Goal: Task Accomplishment & Management: Use online tool/utility

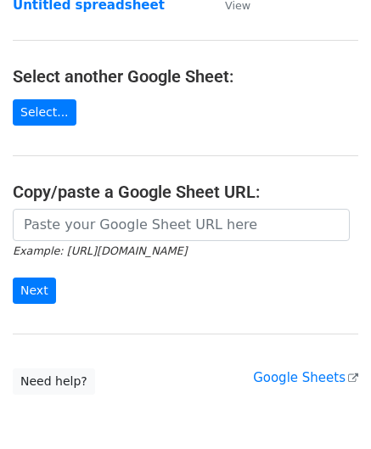
scroll to position [170, 0]
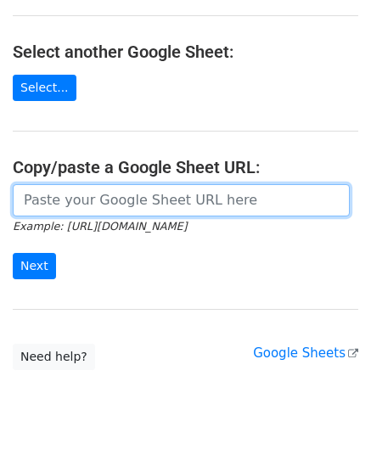
click at [76, 191] on input "url" at bounding box center [181, 200] width 337 height 32
paste input "https://docs.google.com/spreadsheets/d/1be1KXJc2nizftPkxMP98FLFL7OuLdOMaS3qzWxL…"
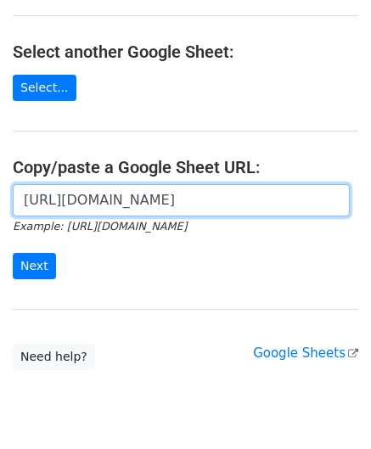
scroll to position [0, 373]
type input "https://docs.google.com/spreadsheets/d/1be1KXJc2nizftPkxMP98FLFL7OuLdOMaS3qzWxL…"
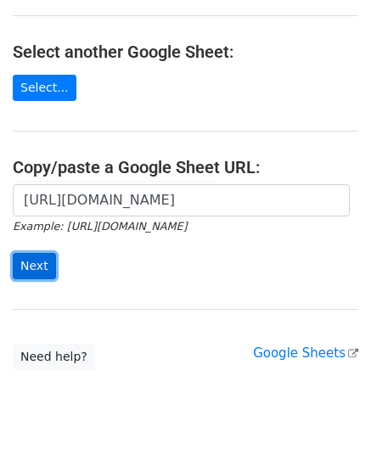
scroll to position [0, 0]
click at [36, 261] on input "Next" at bounding box center [34, 266] width 43 height 26
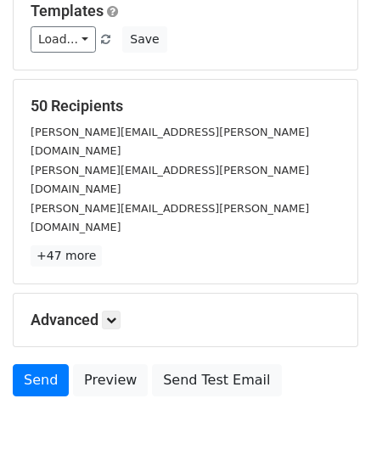
scroll to position [207, 0]
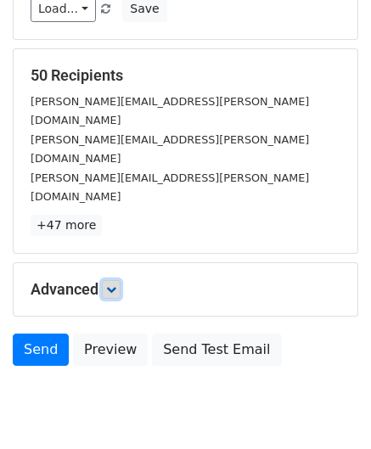
click at [116, 284] on icon at bounding box center [111, 289] width 10 height 10
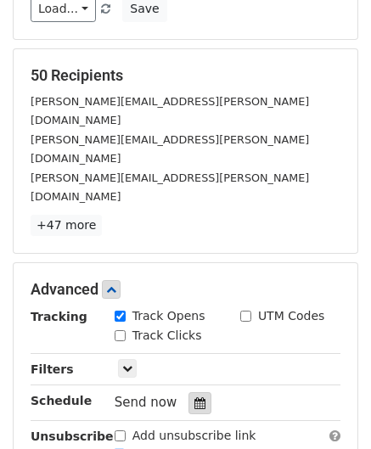
click at [194, 397] on icon at bounding box center [199, 403] width 11 height 12
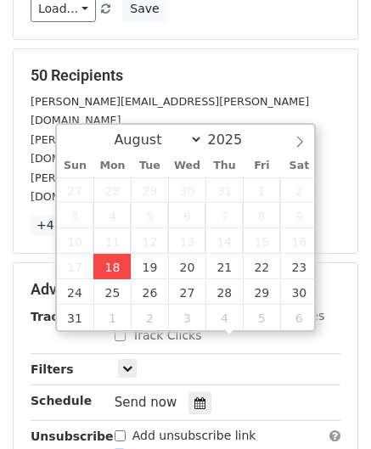
type input "2025-08-18 12:00"
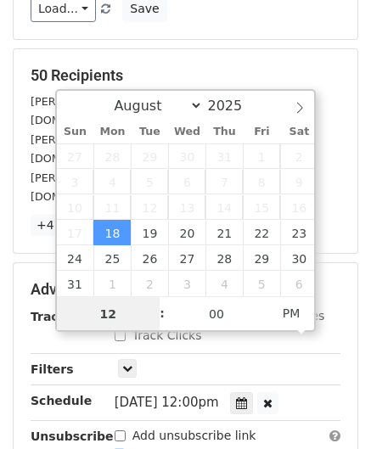
scroll to position [0, 0]
paste input "Hour"
type input "2"
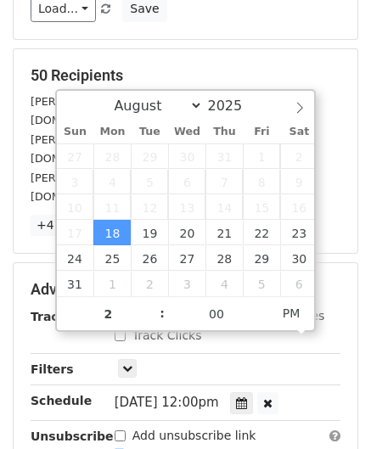
type input "2025-08-18 14:00"
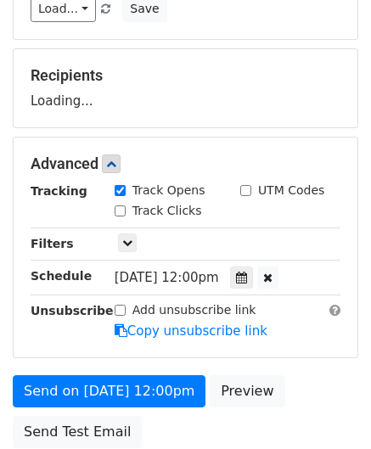
scroll to position [321, 0]
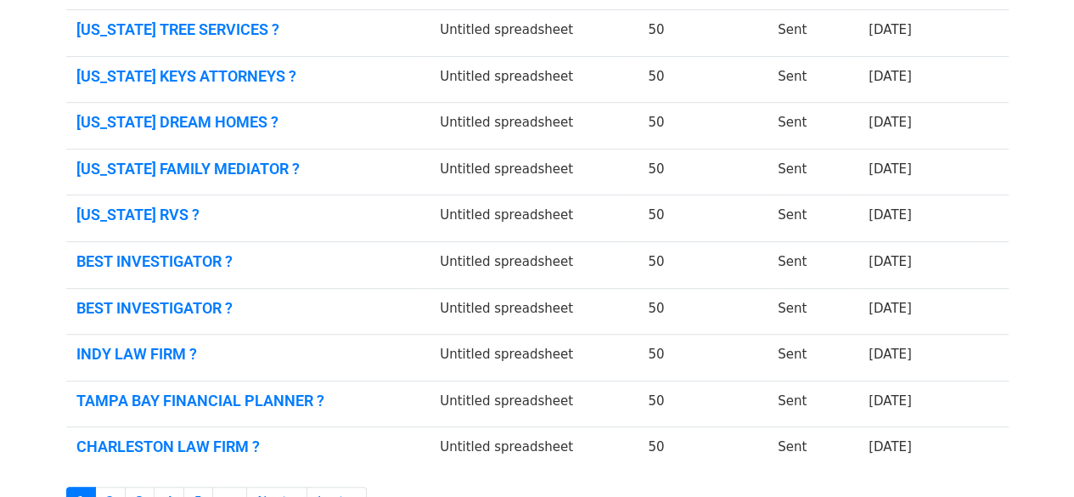
scroll to position [340, 0]
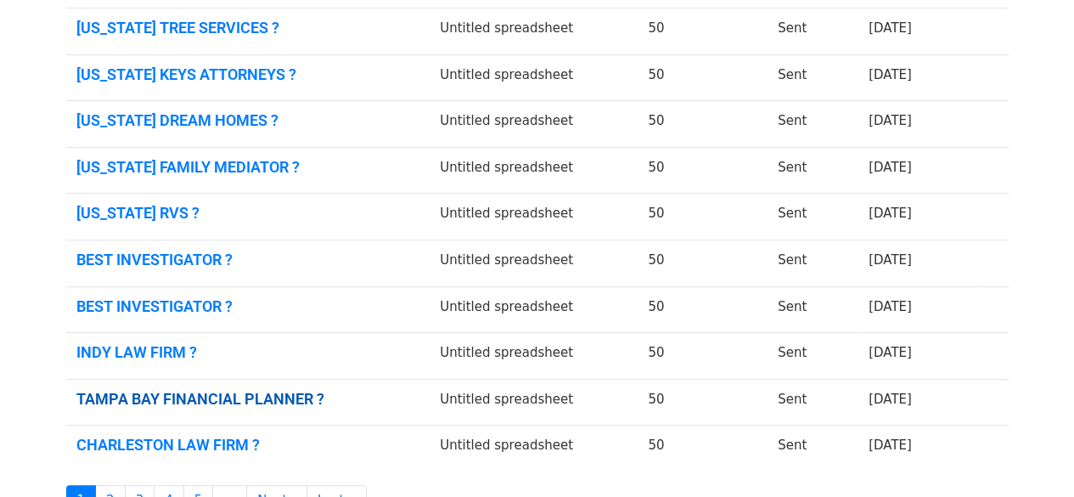
click at [222, 394] on link "TAMPA BAY FINANCIAL PLANNER ?" at bounding box center [248, 399] width 344 height 19
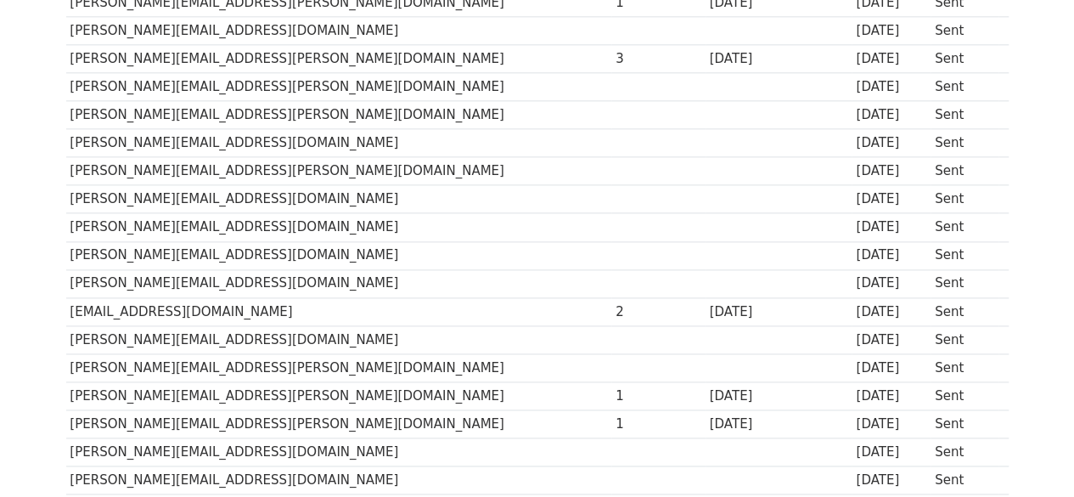
scroll to position [1019, 0]
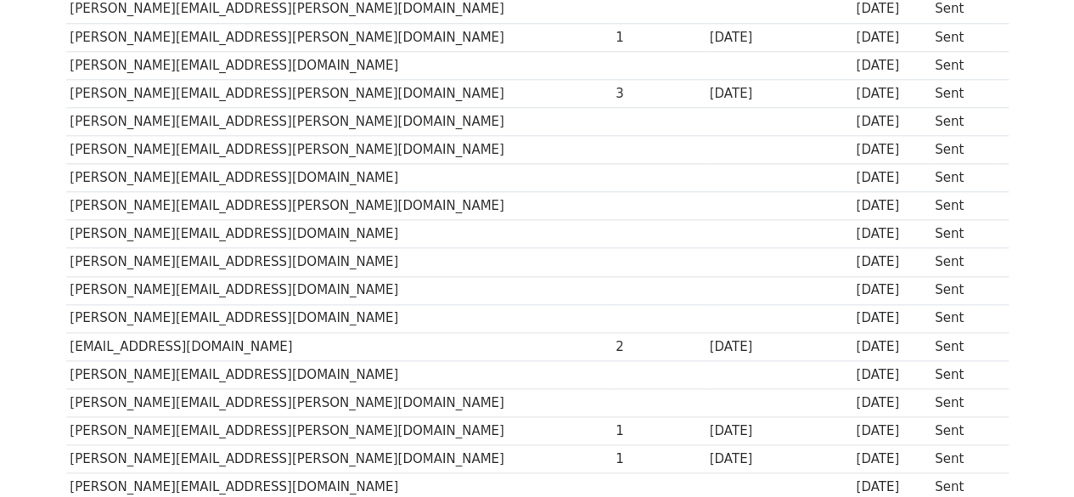
drag, startPoint x: 1086, startPoint y: 134, endPoint x: 1080, endPoint y: 330, distance: 196.1
